Goal: Task Accomplishment & Management: Manage account settings

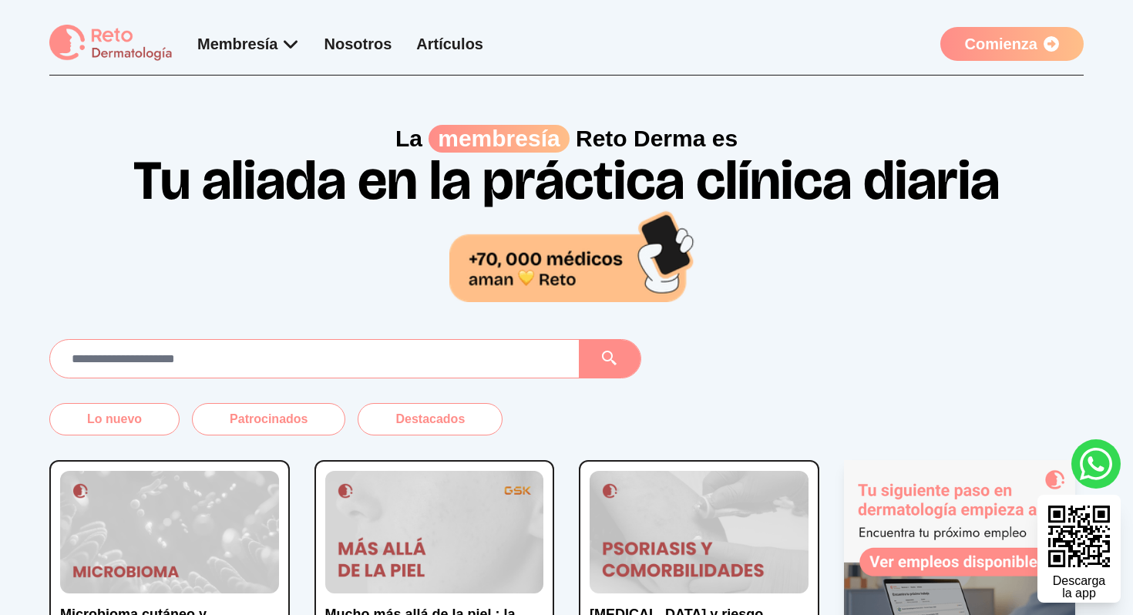
click at [1010, 47] on link "Comienza" at bounding box center [1011, 44] width 143 height 34
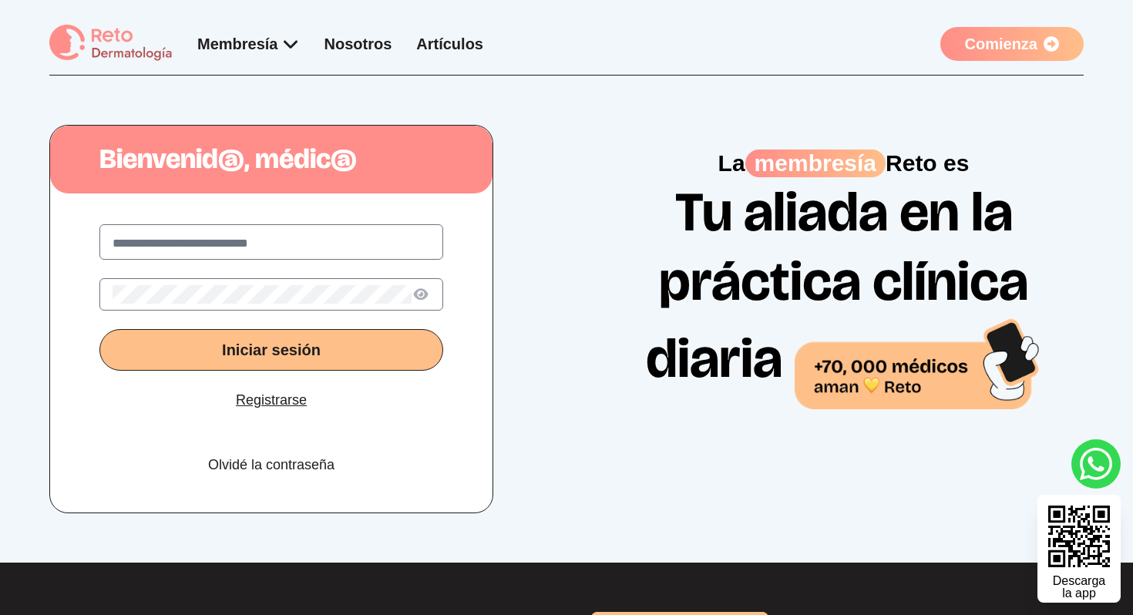
click at [203, 243] on input "text" at bounding box center [270, 243] width 317 height 18
type input "**********"
click at [99, 329] on button "Iniciar sesión" at bounding box center [271, 350] width 344 height 42
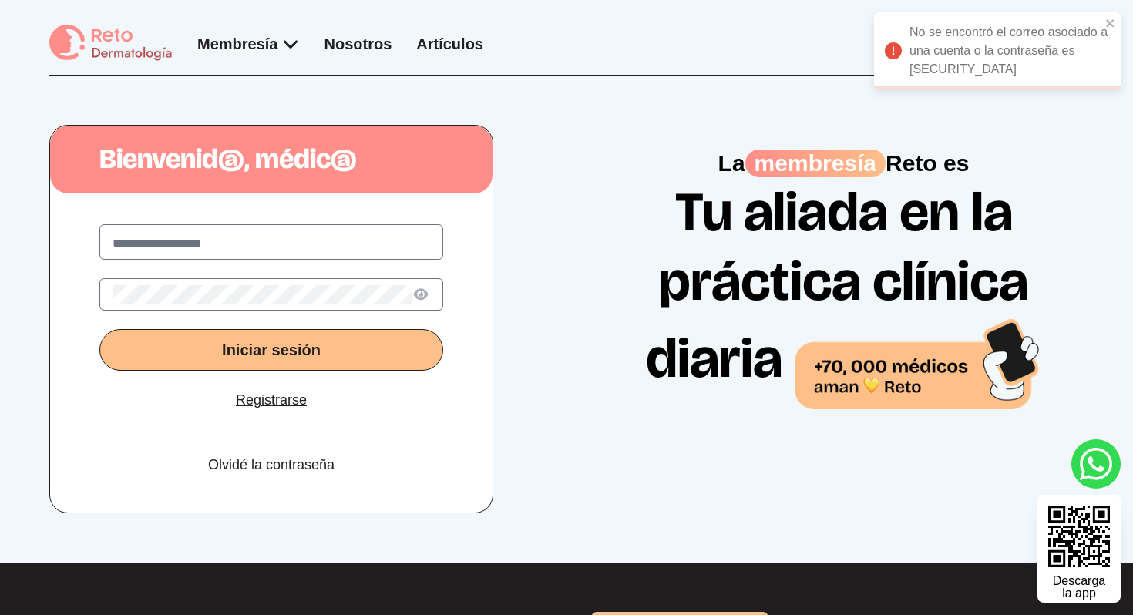
click at [99, 329] on button "Iniciar sesión" at bounding box center [271, 350] width 344 height 42
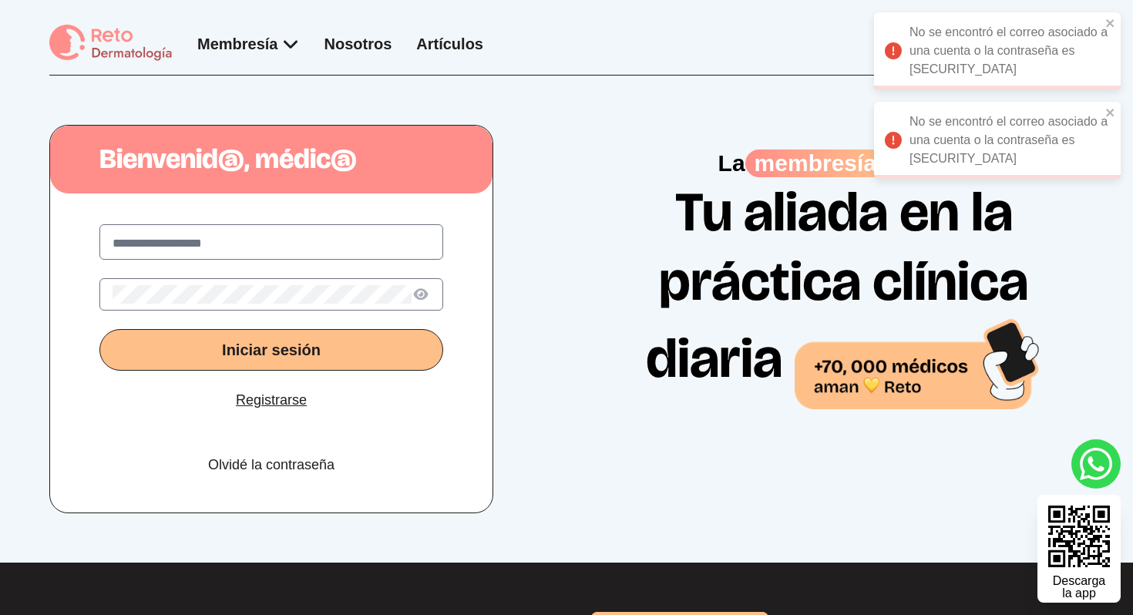
click at [99, 329] on button "Iniciar sesión" at bounding box center [271, 350] width 344 height 42
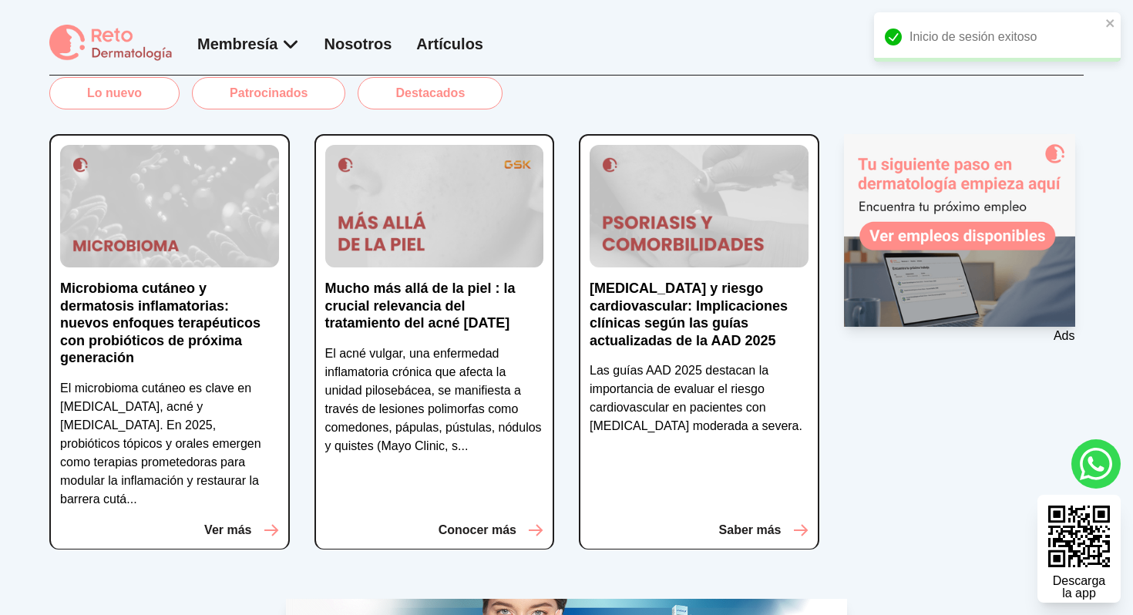
scroll to position [361, 0]
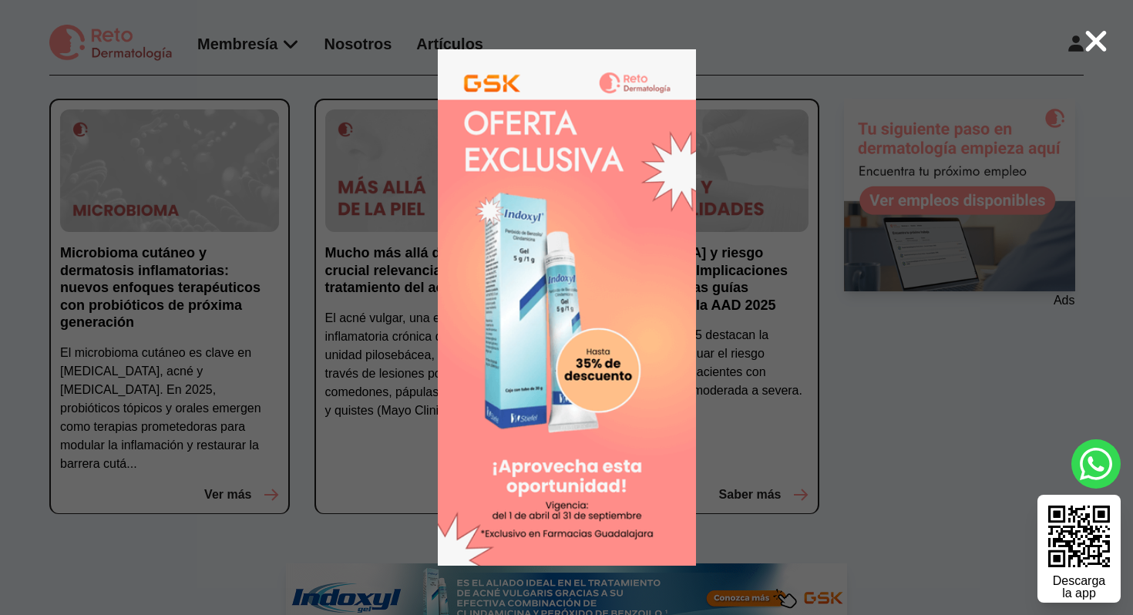
click at [1095, 35] on icon at bounding box center [1095, 41] width 25 height 33
